Goal: Task Accomplishment & Management: Use online tool/utility

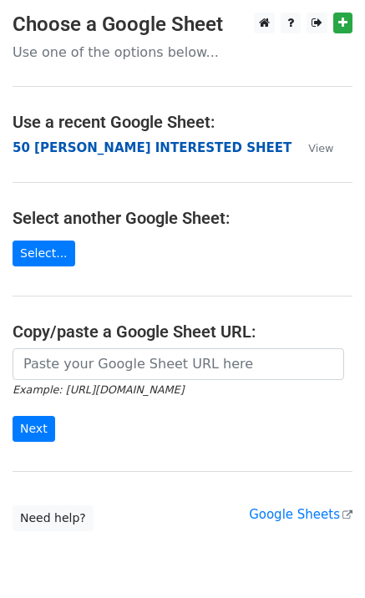
click at [86, 148] on strong "50 [PERSON_NAME] INTERESTED SHEET" at bounding box center [152, 147] width 279 height 15
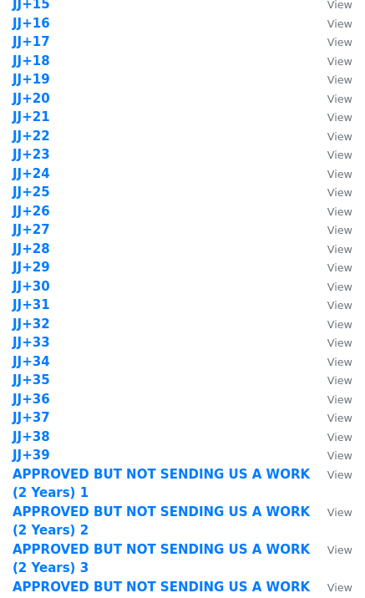
scroll to position [1335, 0]
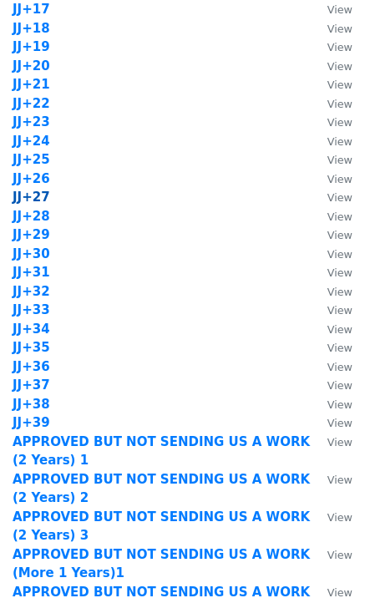
click at [39, 197] on strong "JJ+27" at bounding box center [32, 196] width 38 height 15
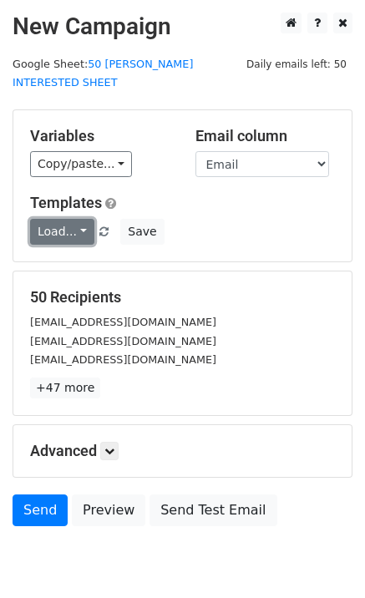
click at [78, 220] on link "Load..." at bounding box center [62, 232] width 64 height 26
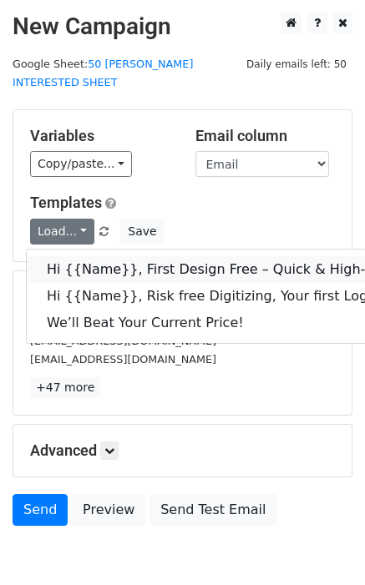
click at [97, 256] on link "Hi {{Name}}, First Design Free – Quick & High-Quality Digitizing!" at bounding box center [266, 269] width 479 height 27
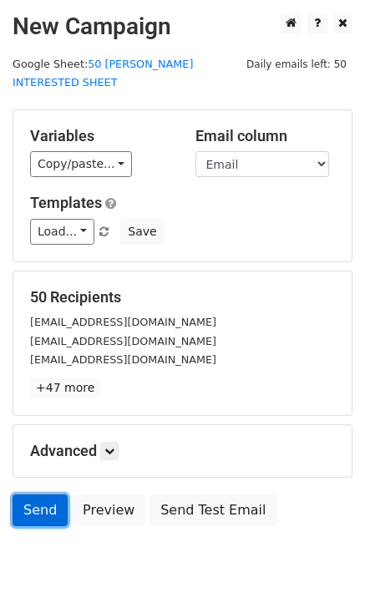
click at [43, 498] on link "Send" at bounding box center [40, 510] width 55 height 32
